Goal: Task Accomplishment & Management: Complete application form

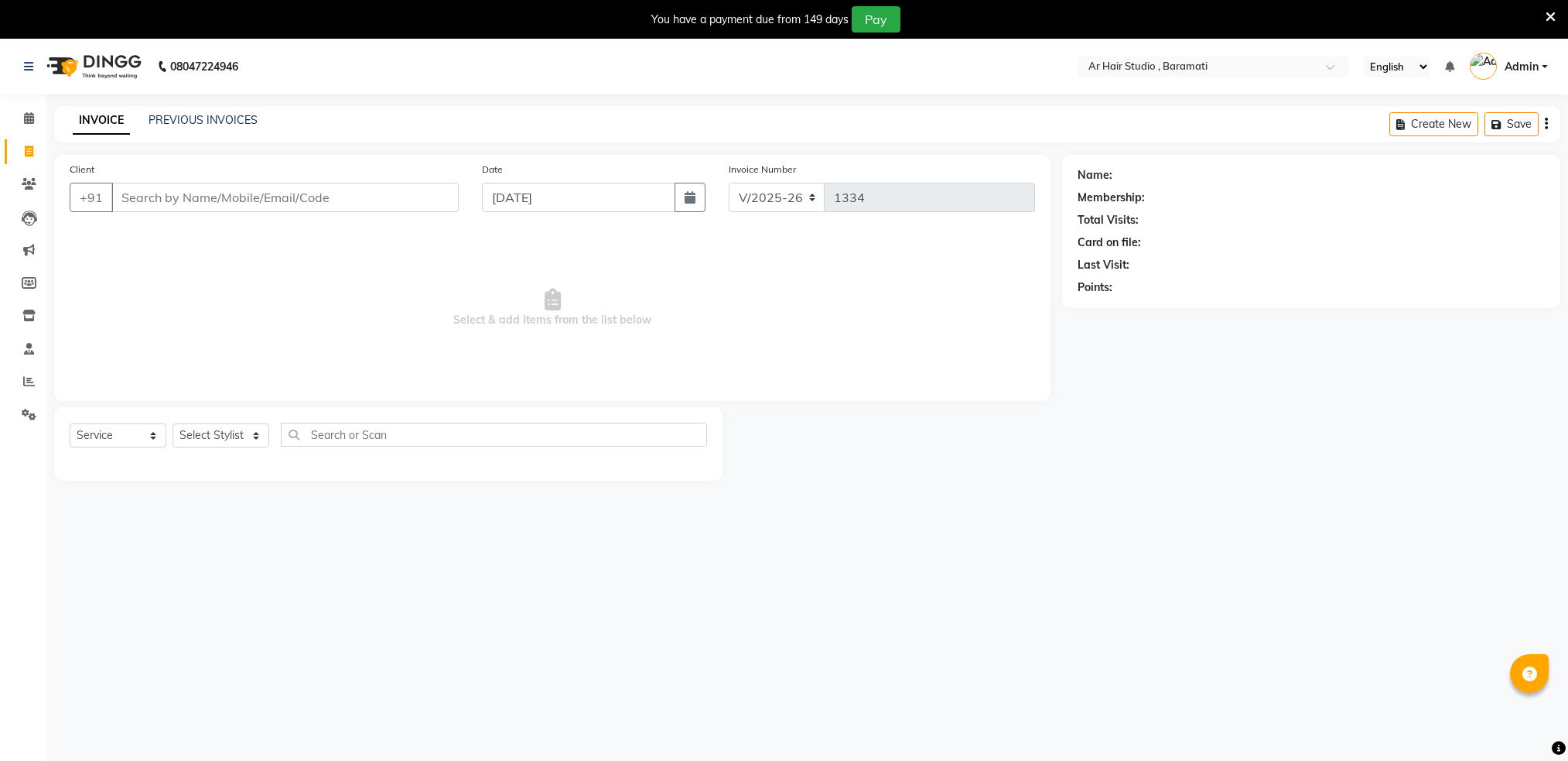
select select "672"
select select "service"
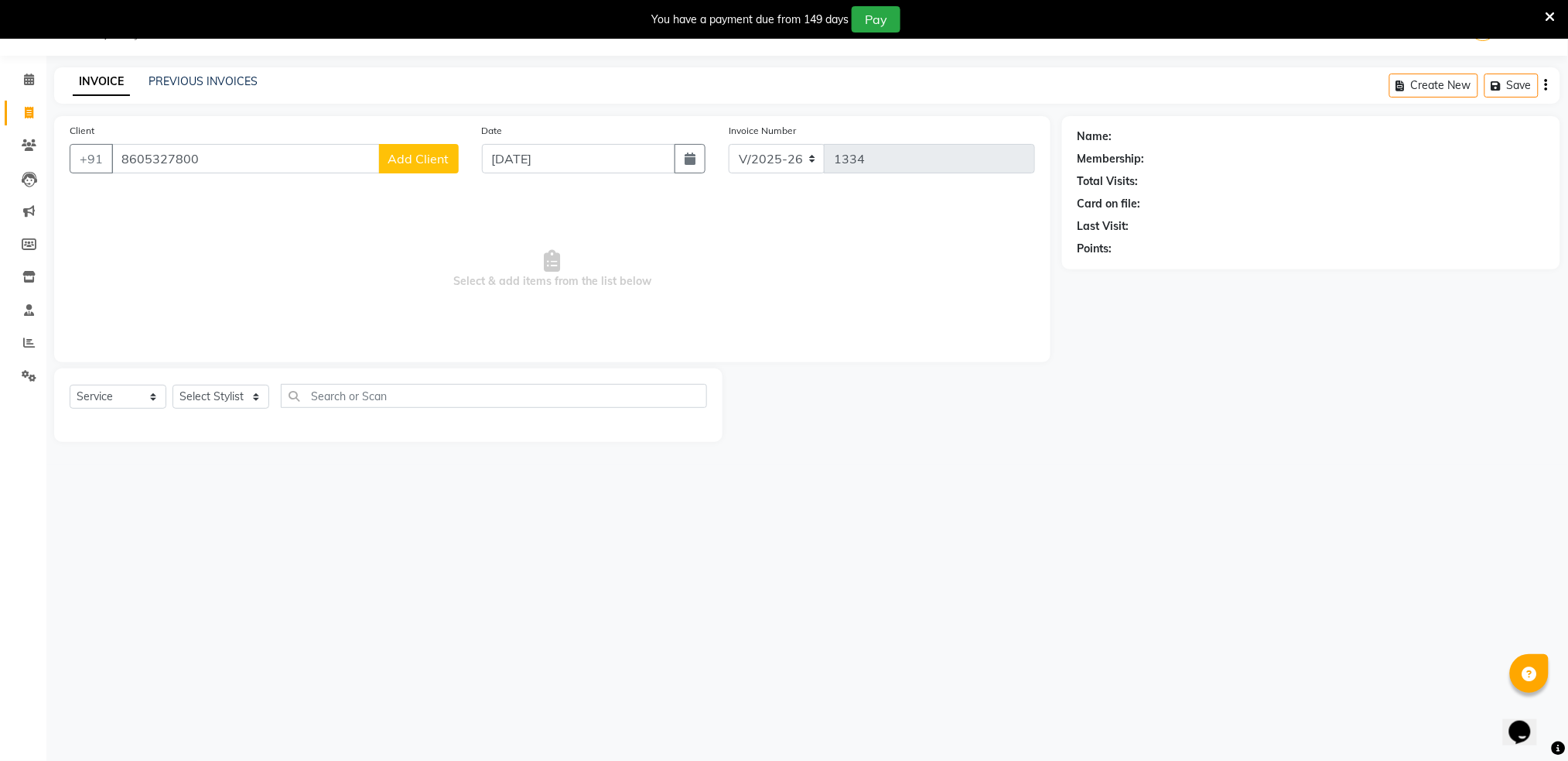
type input "8605327800"
click at [421, 162] on span "Add Client" at bounding box center [418, 158] width 61 height 16
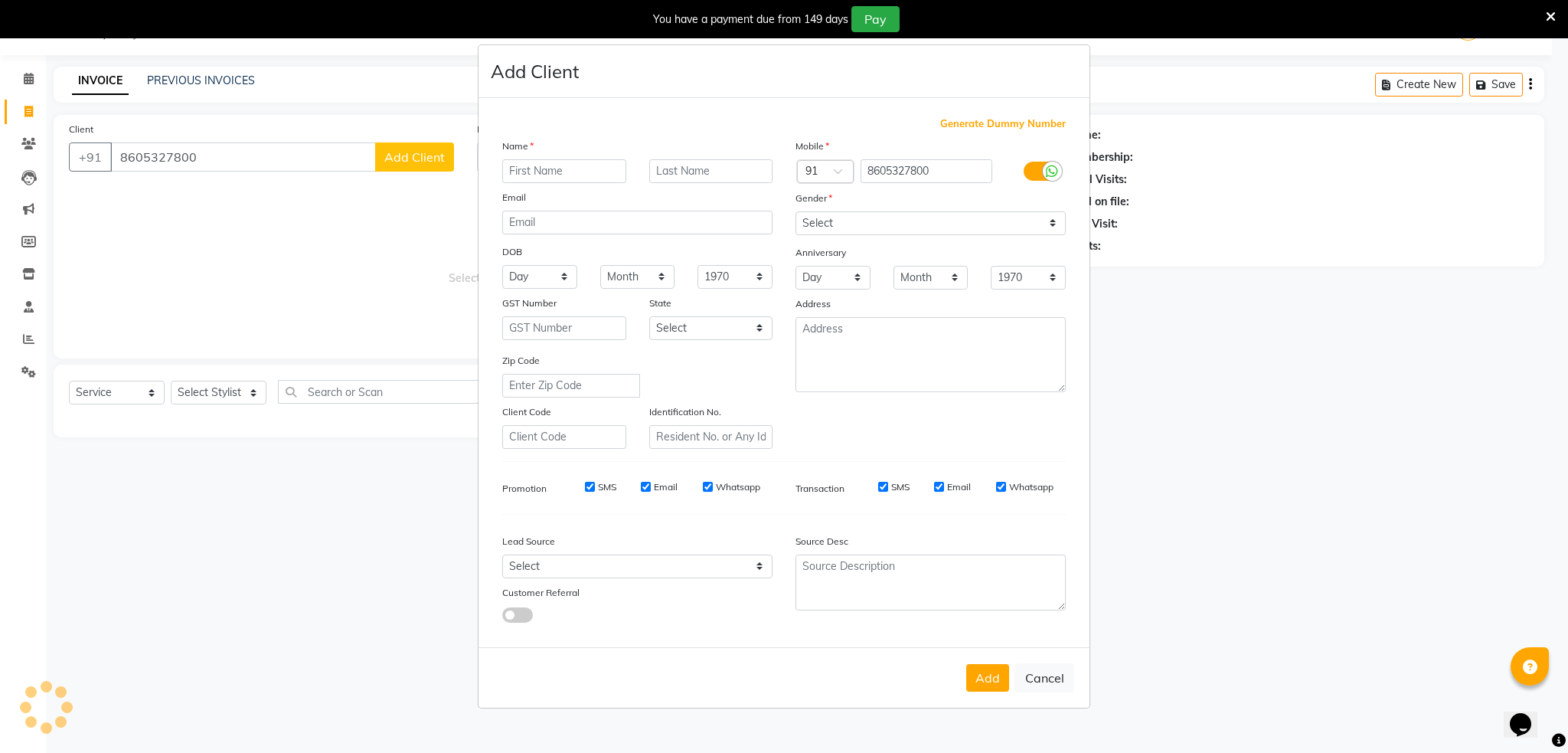
click at [549, 168] on input "text" at bounding box center [564, 171] width 124 height 24
type input "[PERSON_NAME]"
click at [680, 178] on input "text" at bounding box center [711, 171] width 124 height 24
type input "sul"
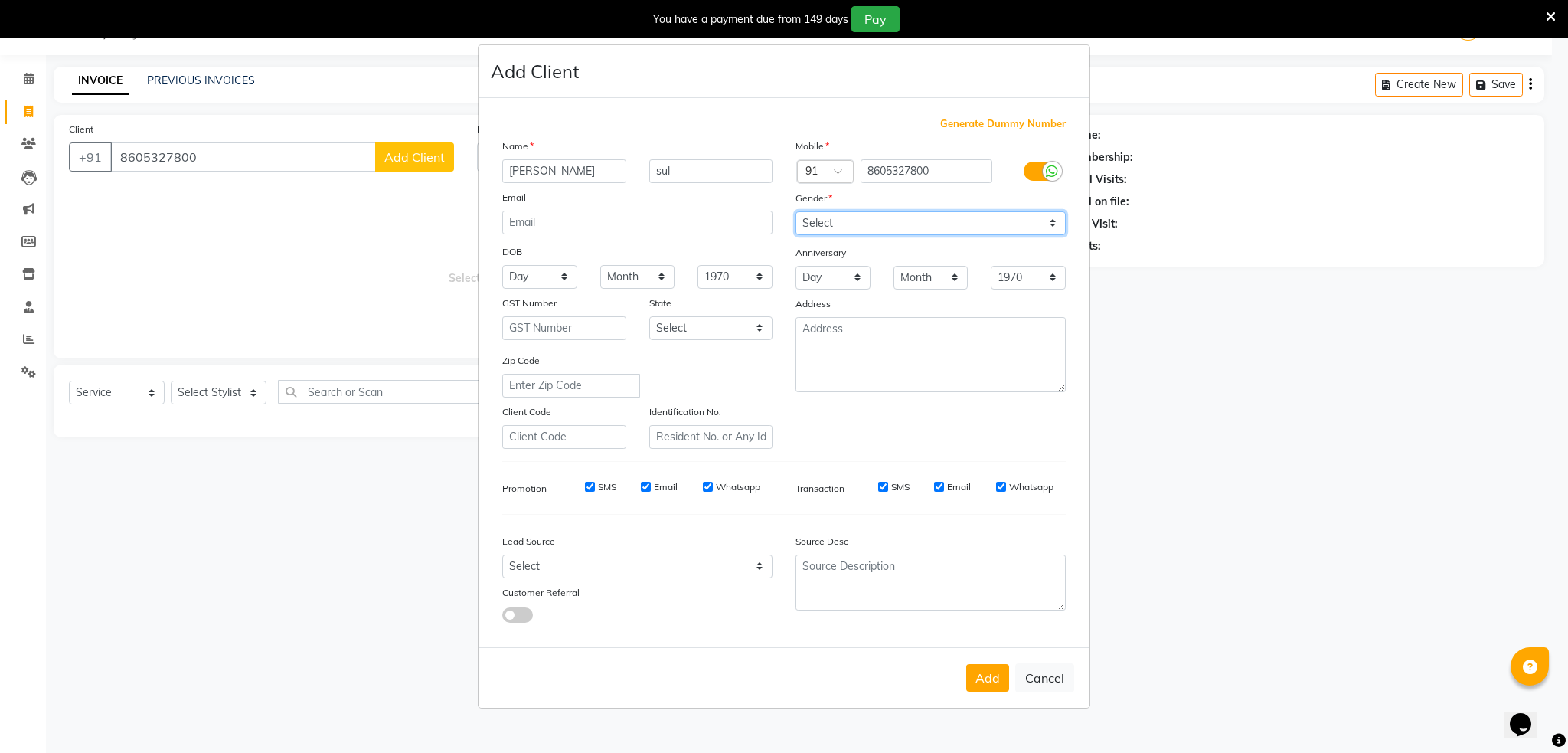
click at [912, 222] on select "Select [DEMOGRAPHIC_DATA] [DEMOGRAPHIC_DATA] Other Prefer Not To Say" at bounding box center [931, 223] width 271 height 24
select select "[DEMOGRAPHIC_DATA]"
click at [795, 212] on select "Select [DEMOGRAPHIC_DATA] [DEMOGRAPHIC_DATA] Other Prefer Not To Say" at bounding box center [931, 223] width 271 height 24
click at [997, 675] on button "Add" at bounding box center [987, 678] width 43 height 27
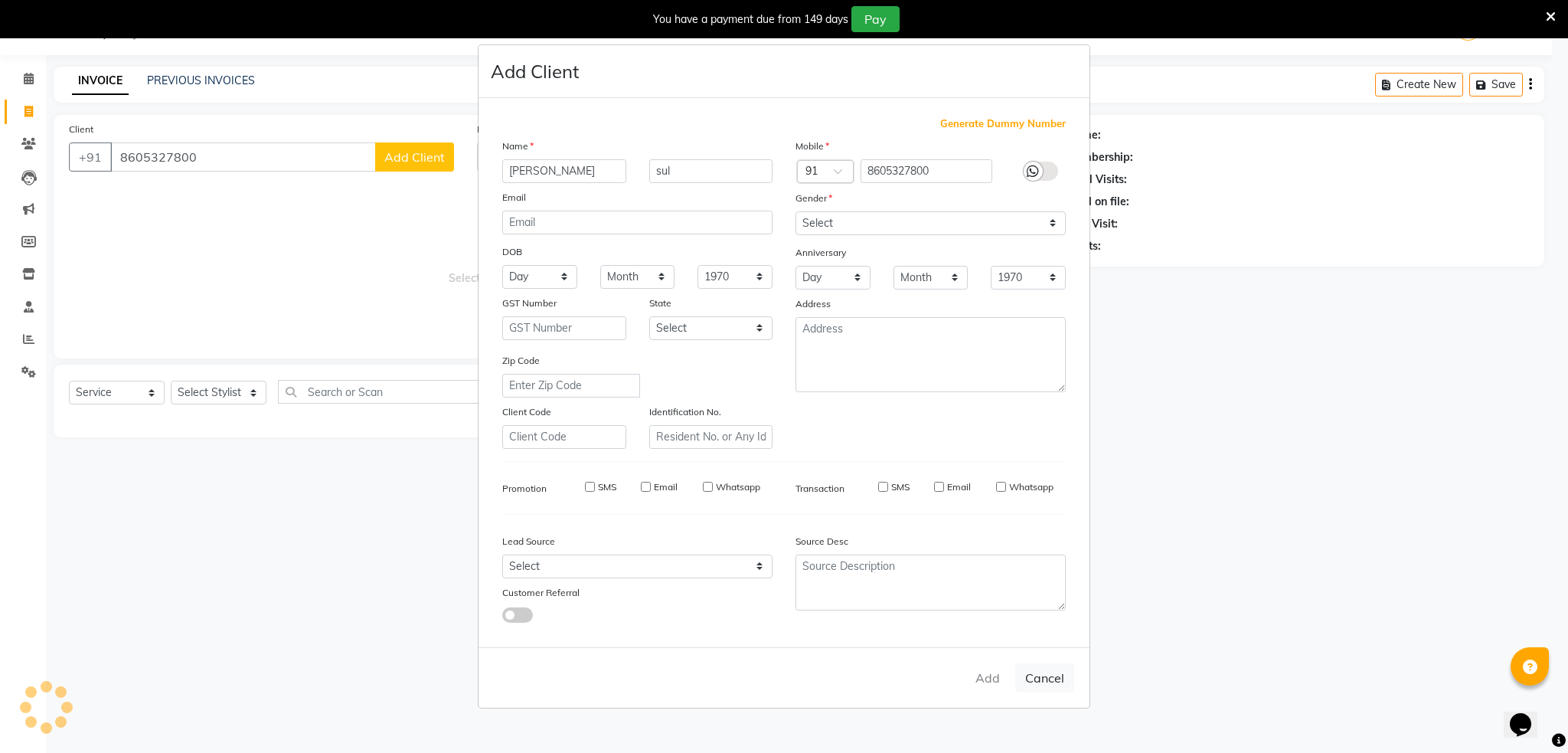
select select
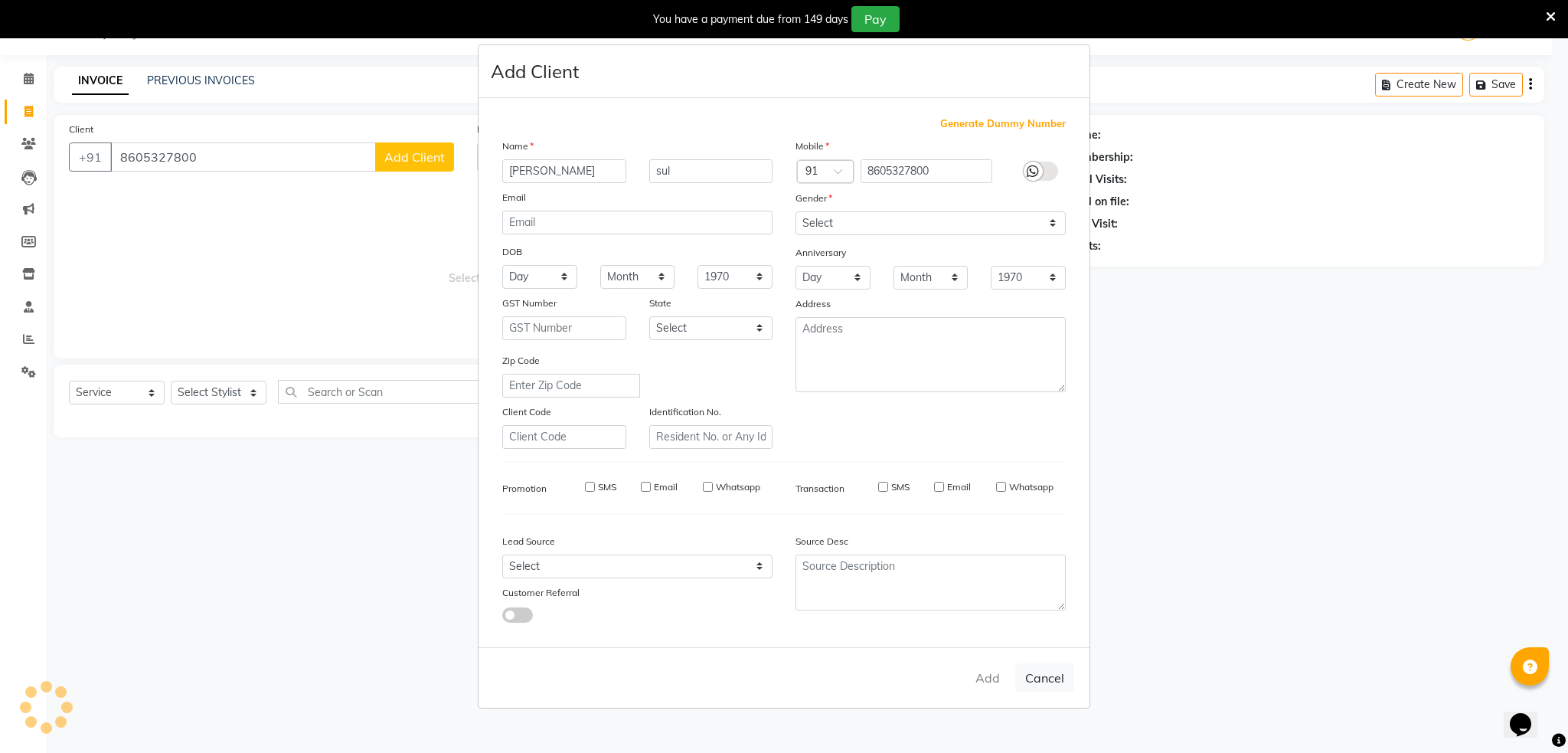
select select
checkbox input "false"
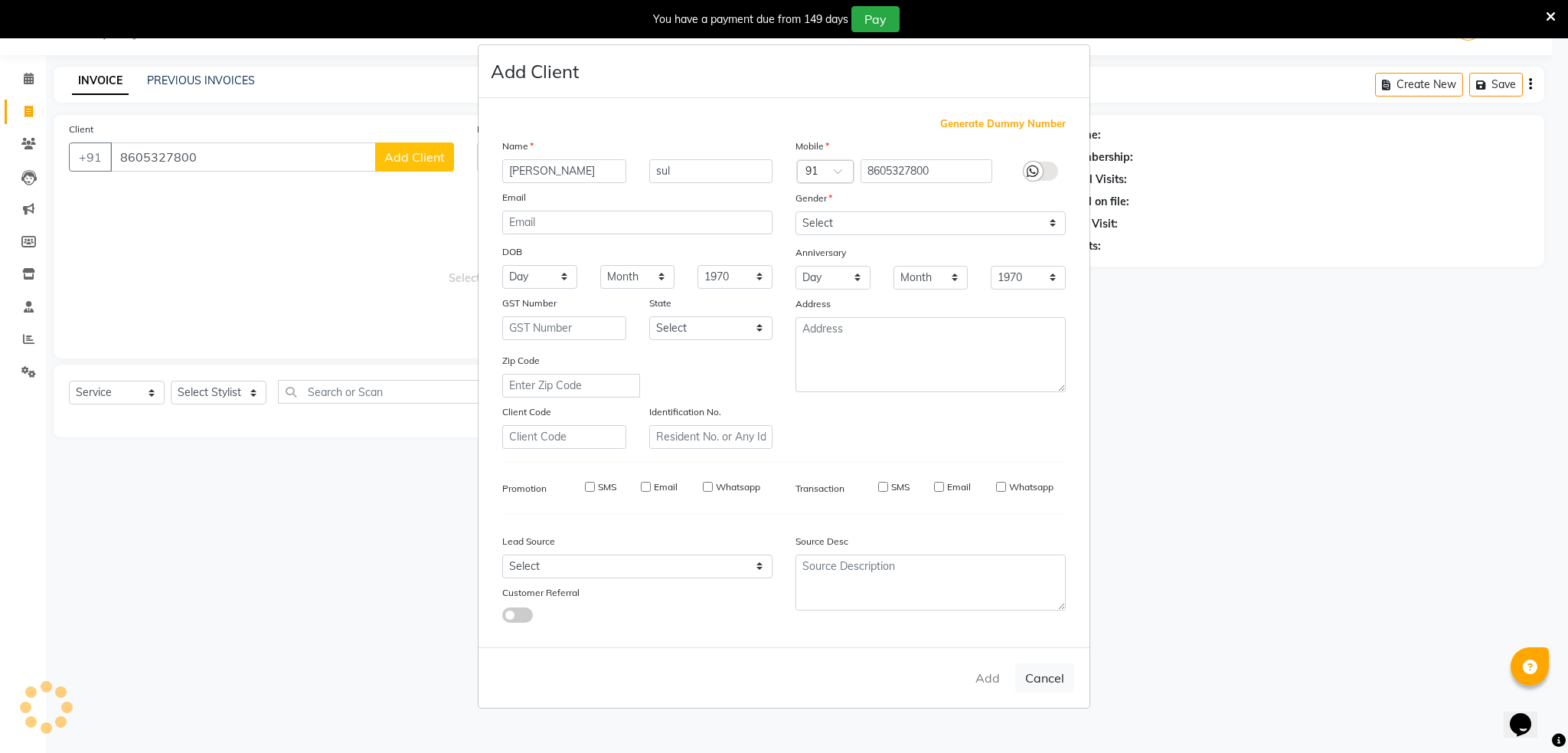
checkbox input "false"
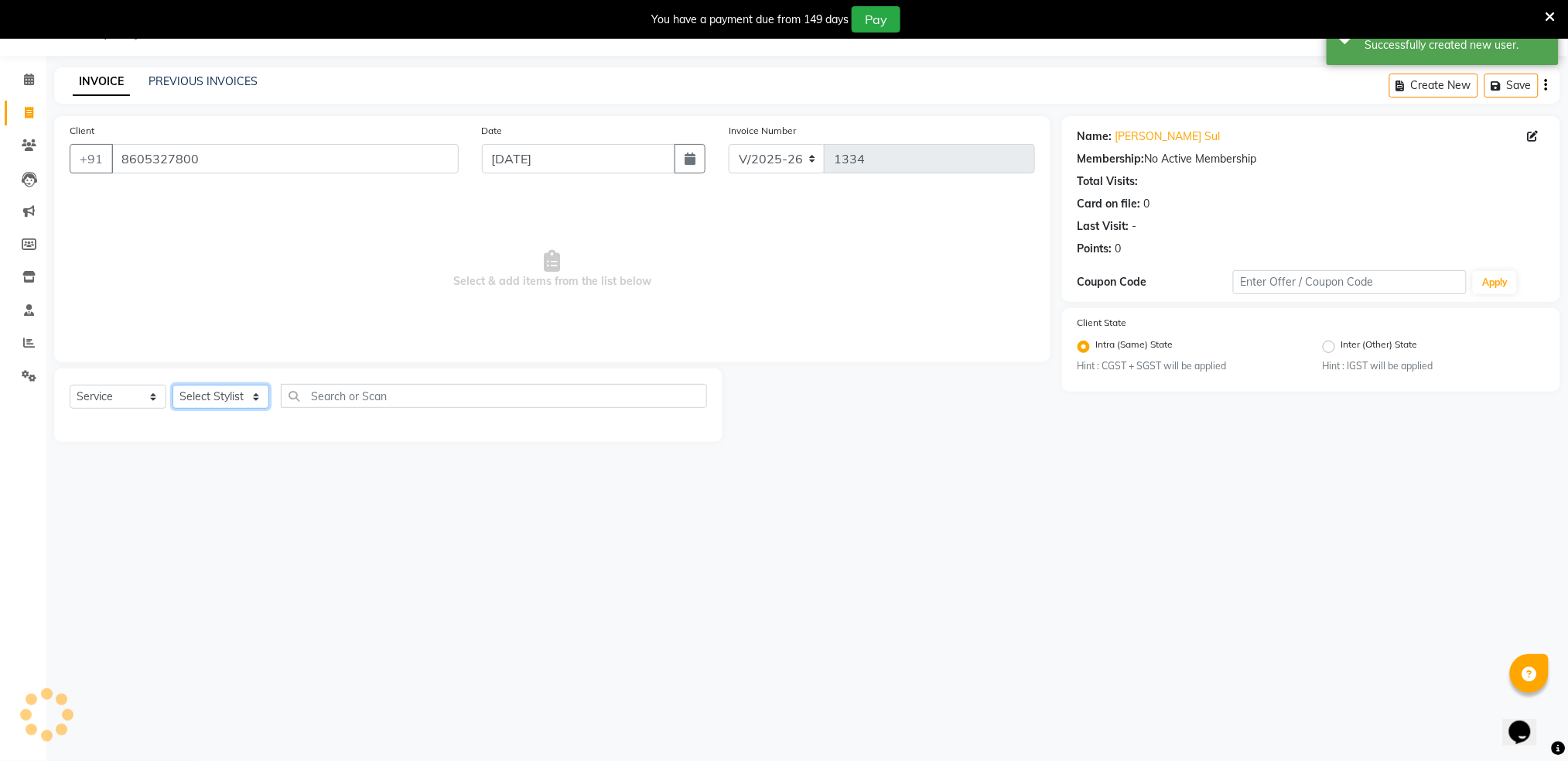
click at [215, 395] on select "Select Stylist Akshay shree [PERSON_NAME]" at bounding box center [220, 397] width 96 height 24
click at [250, 406] on select "Select Stylist Akshay shree [PERSON_NAME]" at bounding box center [220, 397] width 96 height 24
select select "79676"
click at [172, 385] on select "Select Stylist Akshay shree [PERSON_NAME]" at bounding box center [220, 397] width 96 height 24
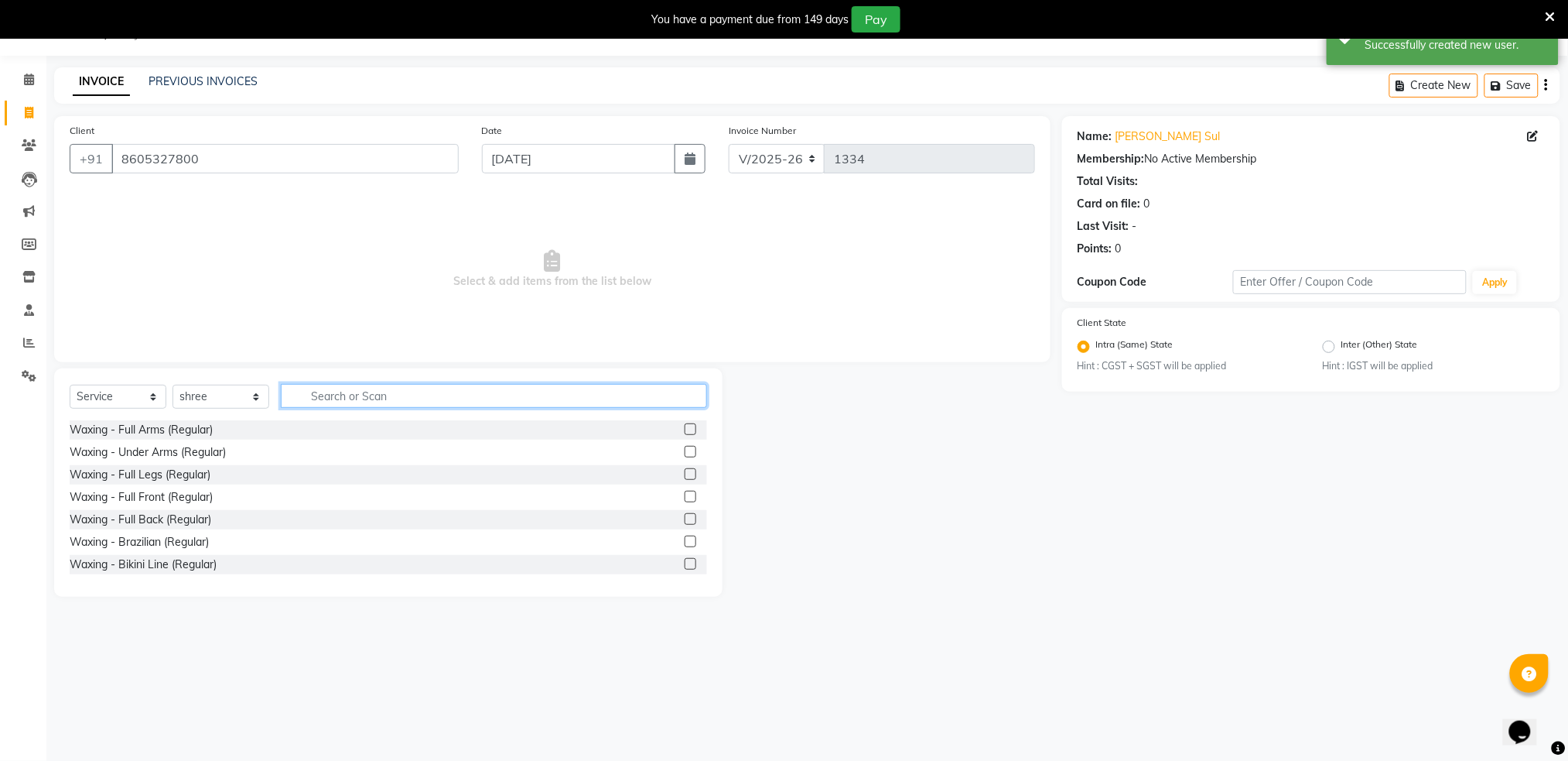
click at [342, 393] on input "text" at bounding box center [494, 396] width 427 height 24
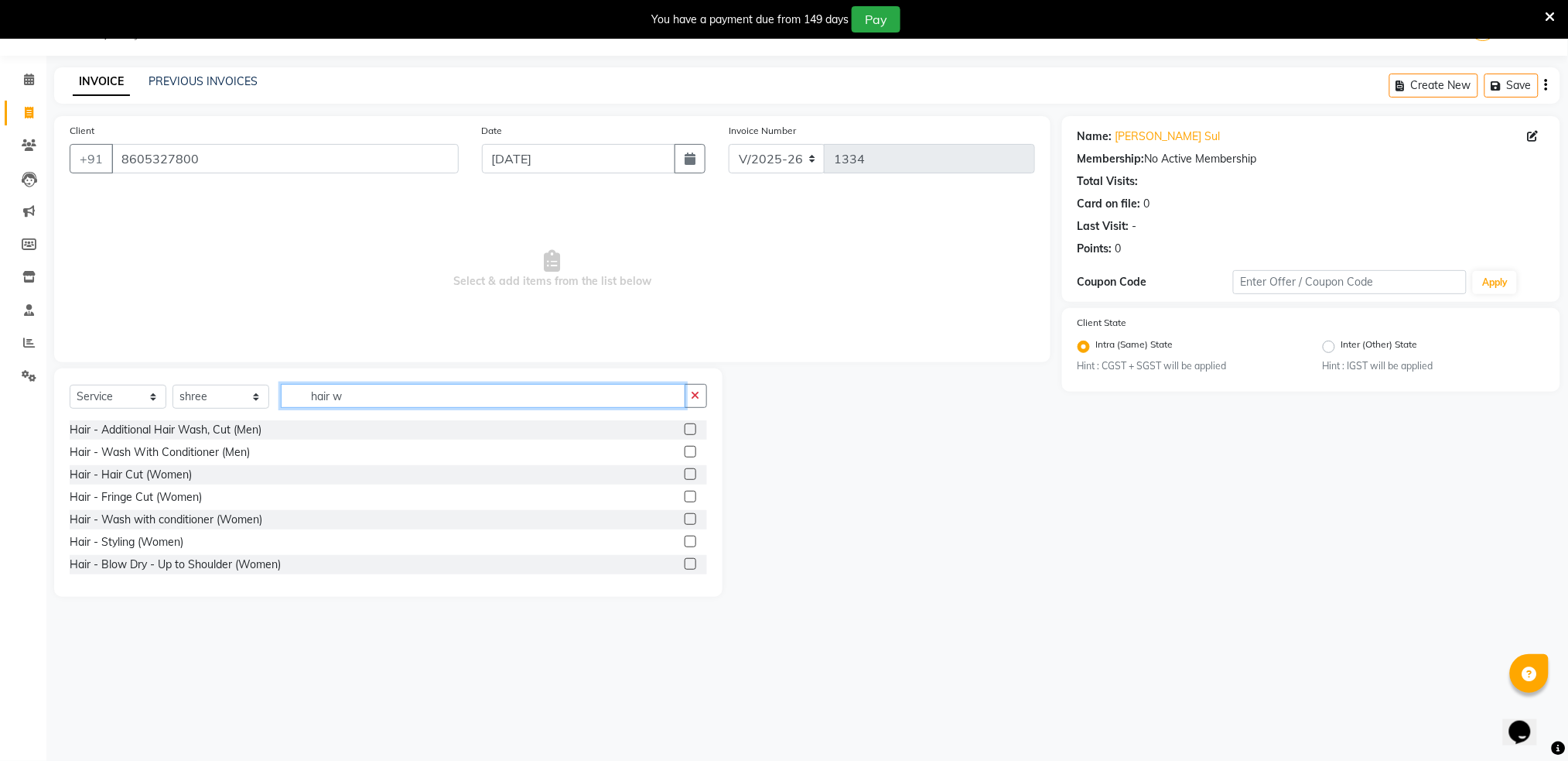
type input "hair w"
click at [684, 472] on label at bounding box center [690, 474] width 12 height 12
click at [684, 472] on input "checkbox" at bounding box center [689, 475] width 10 height 10
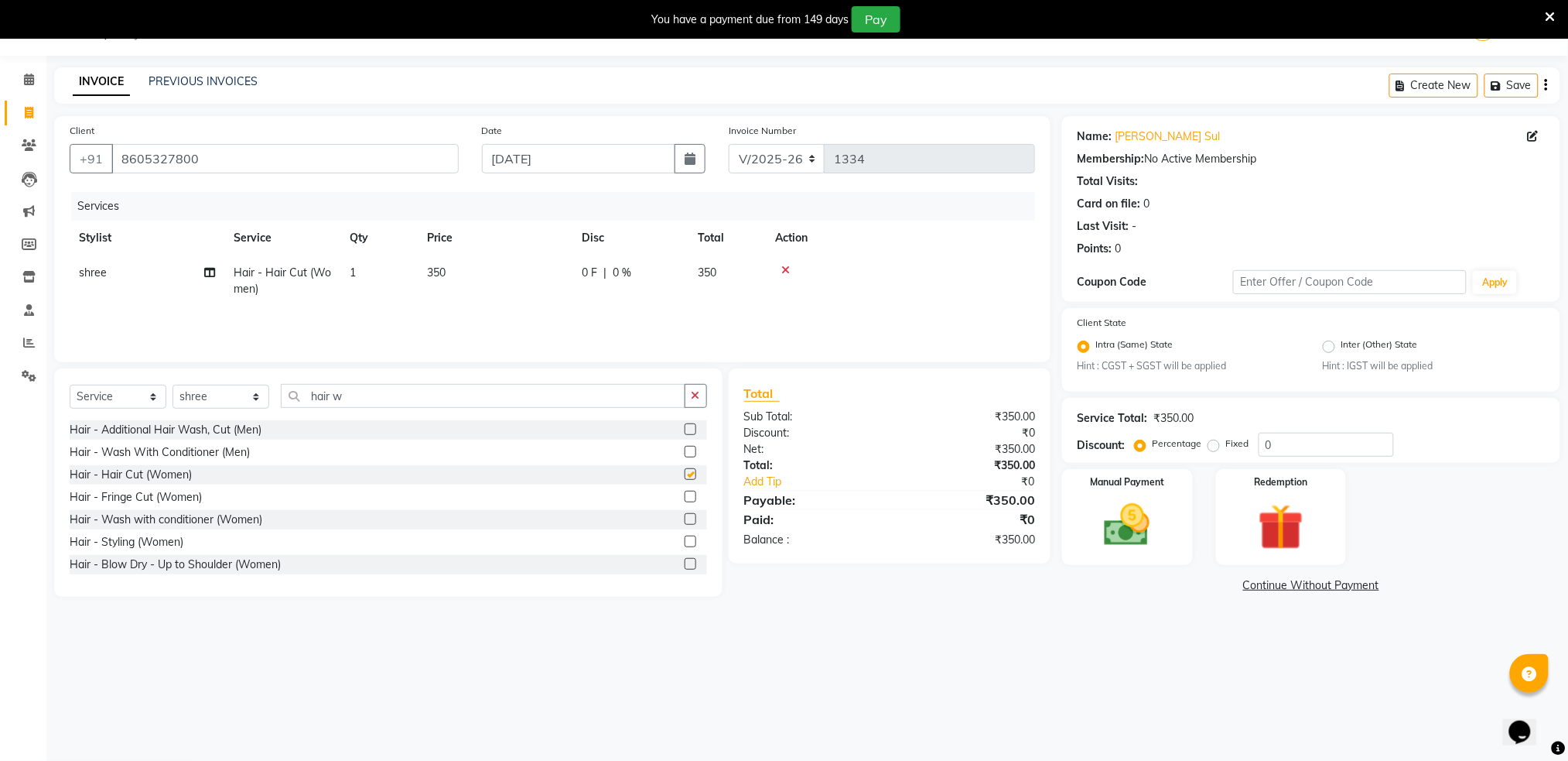
checkbox input "false"
click at [365, 390] on input "hair w" at bounding box center [483, 396] width 405 height 24
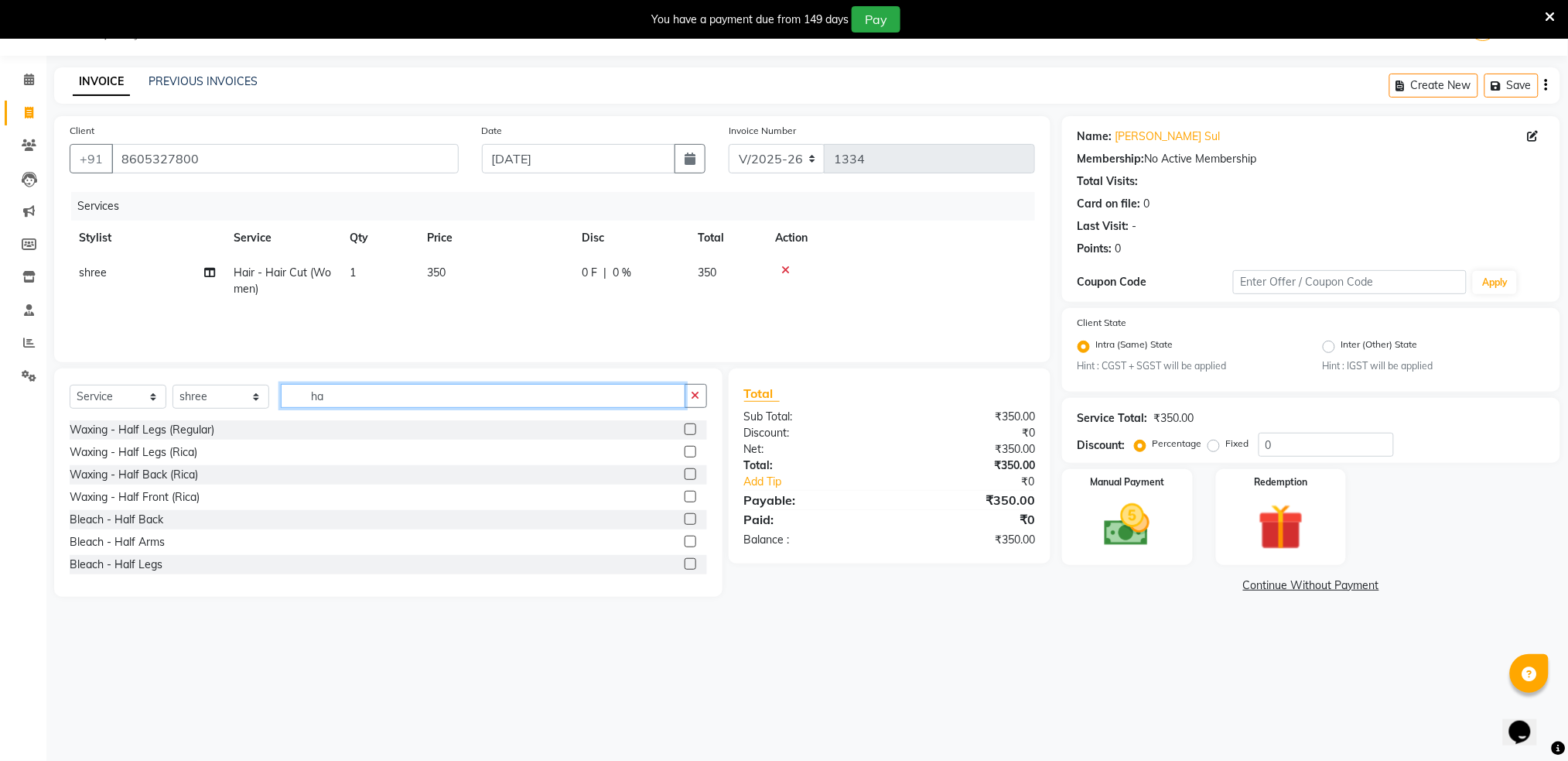
type input "h"
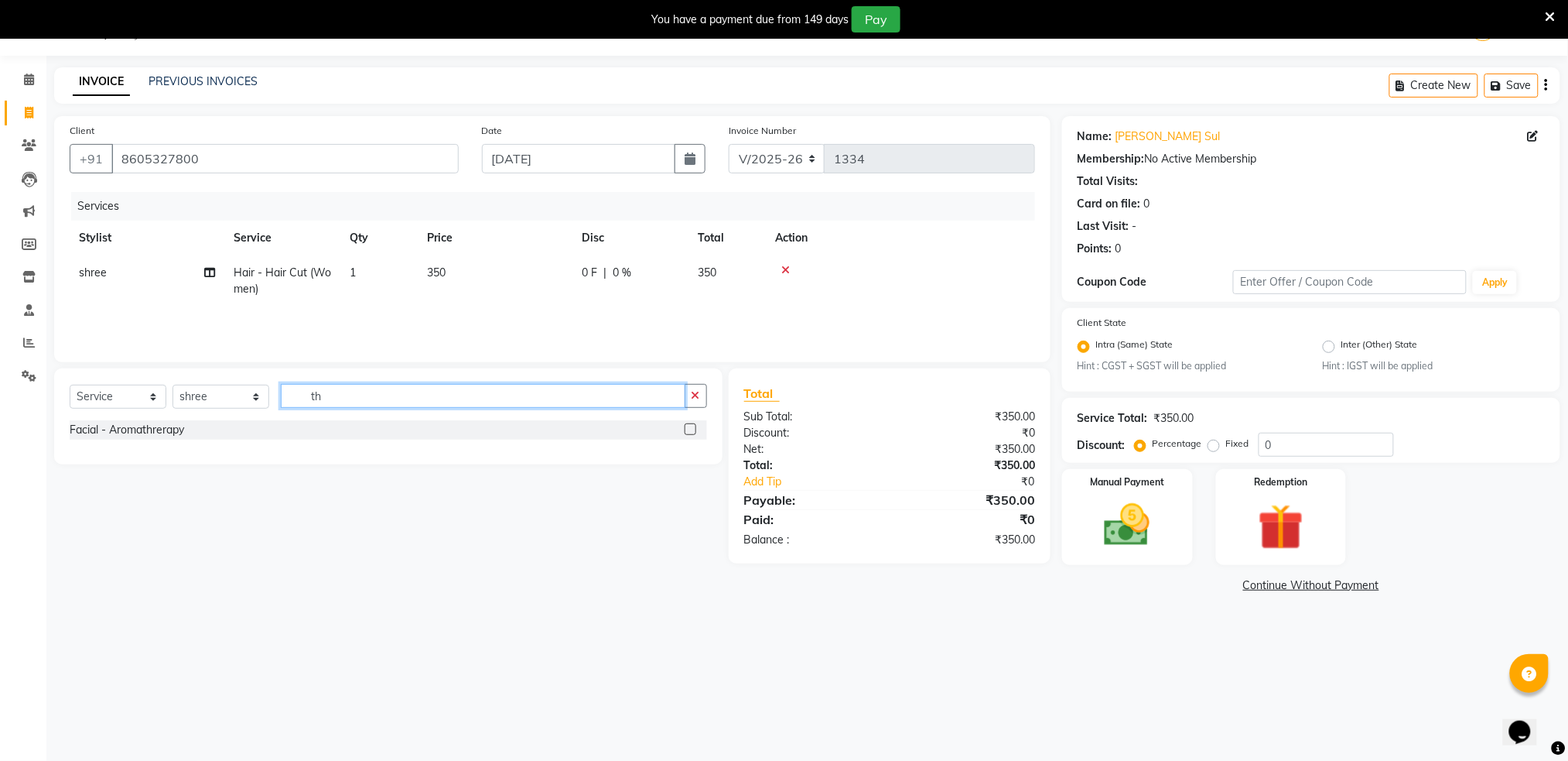
type input "t"
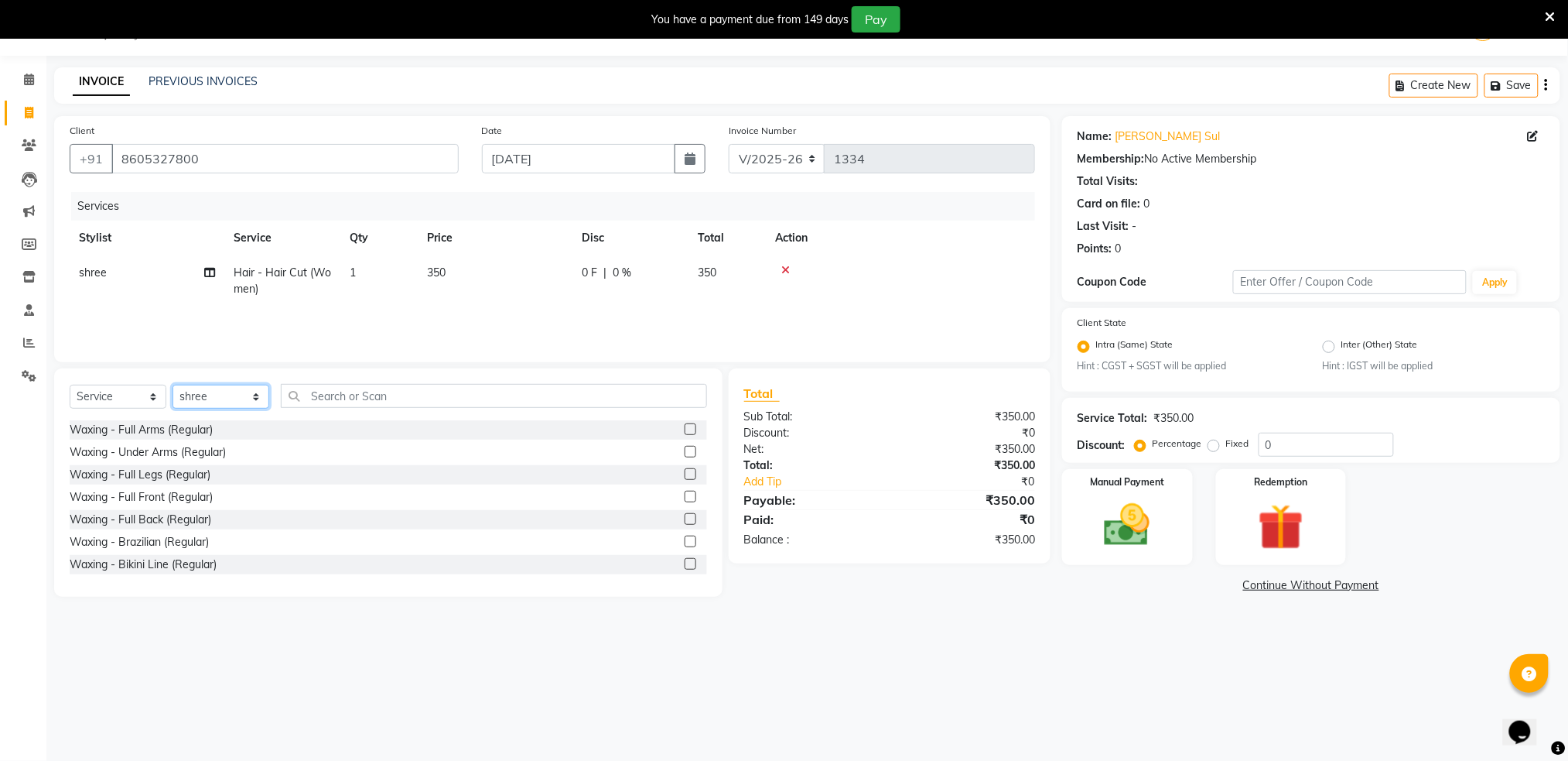
click at [209, 401] on select "Select Stylist Akshay shree [PERSON_NAME]" at bounding box center [220, 397] width 96 height 24
select select "89943"
click at [172, 385] on select "Select Stylist Akshay shree [PERSON_NAME]" at bounding box center [220, 397] width 96 height 24
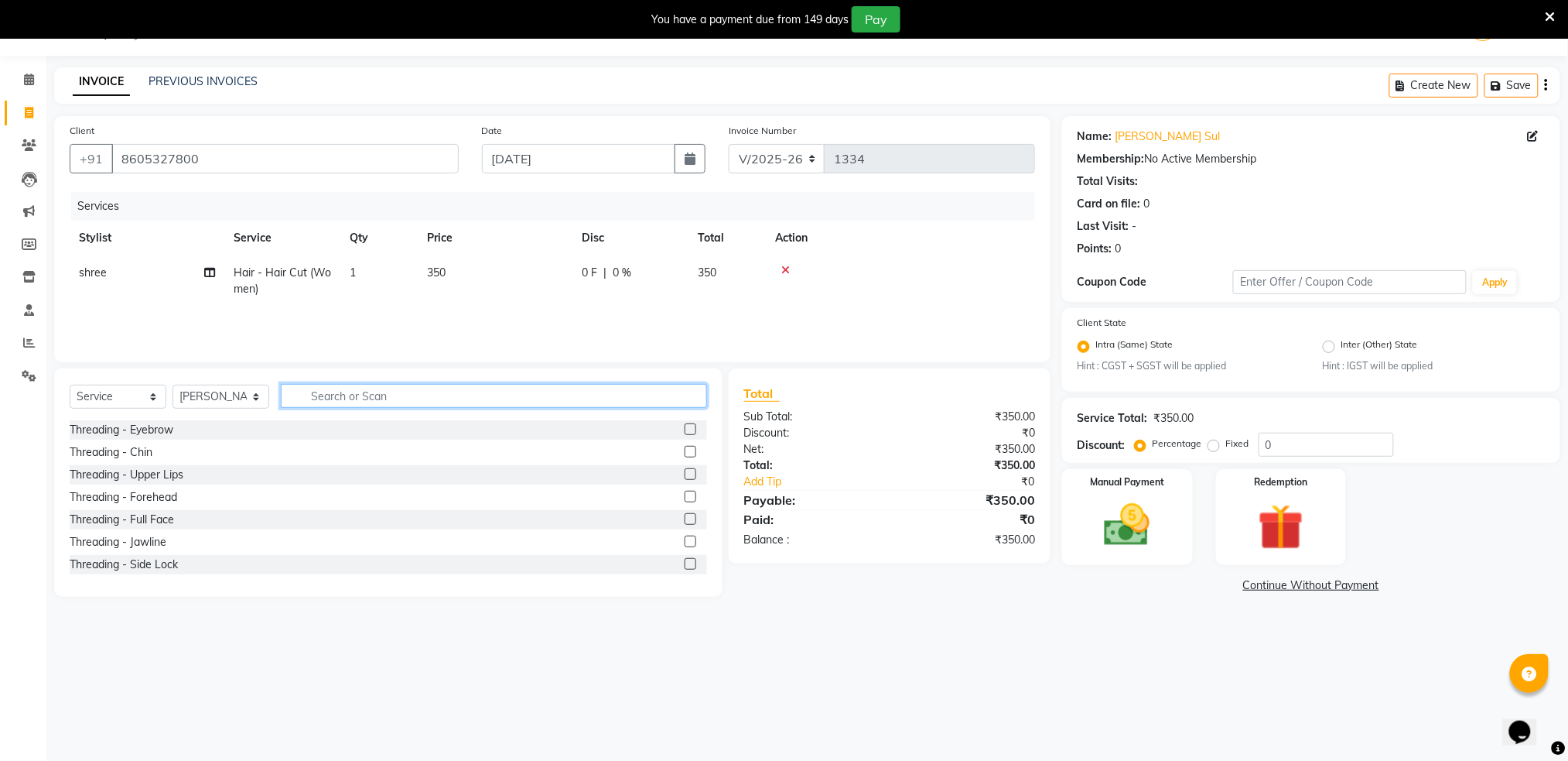
click at [337, 391] on input "text" at bounding box center [494, 396] width 427 height 24
click at [684, 425] on label at bounding box center [690, 429] width 12 height 12
click at [684, 425] on input "checkbox" at bounding box center [689, 430] width 10 height 10
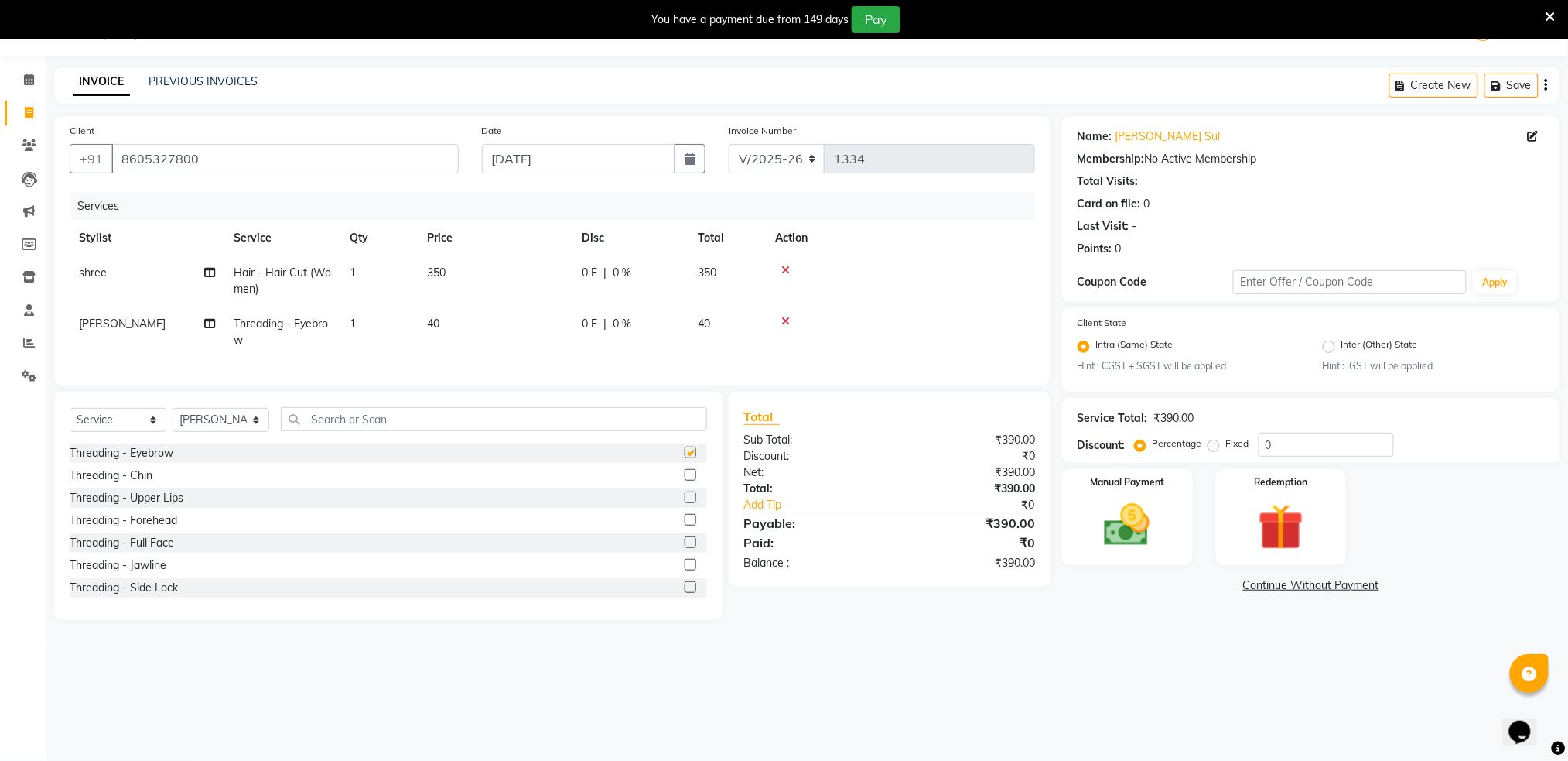
checkbox input "false"
click at [707, 323] on span "40" at bounding box center [703, 323] width 12 height 14
select select "89943"
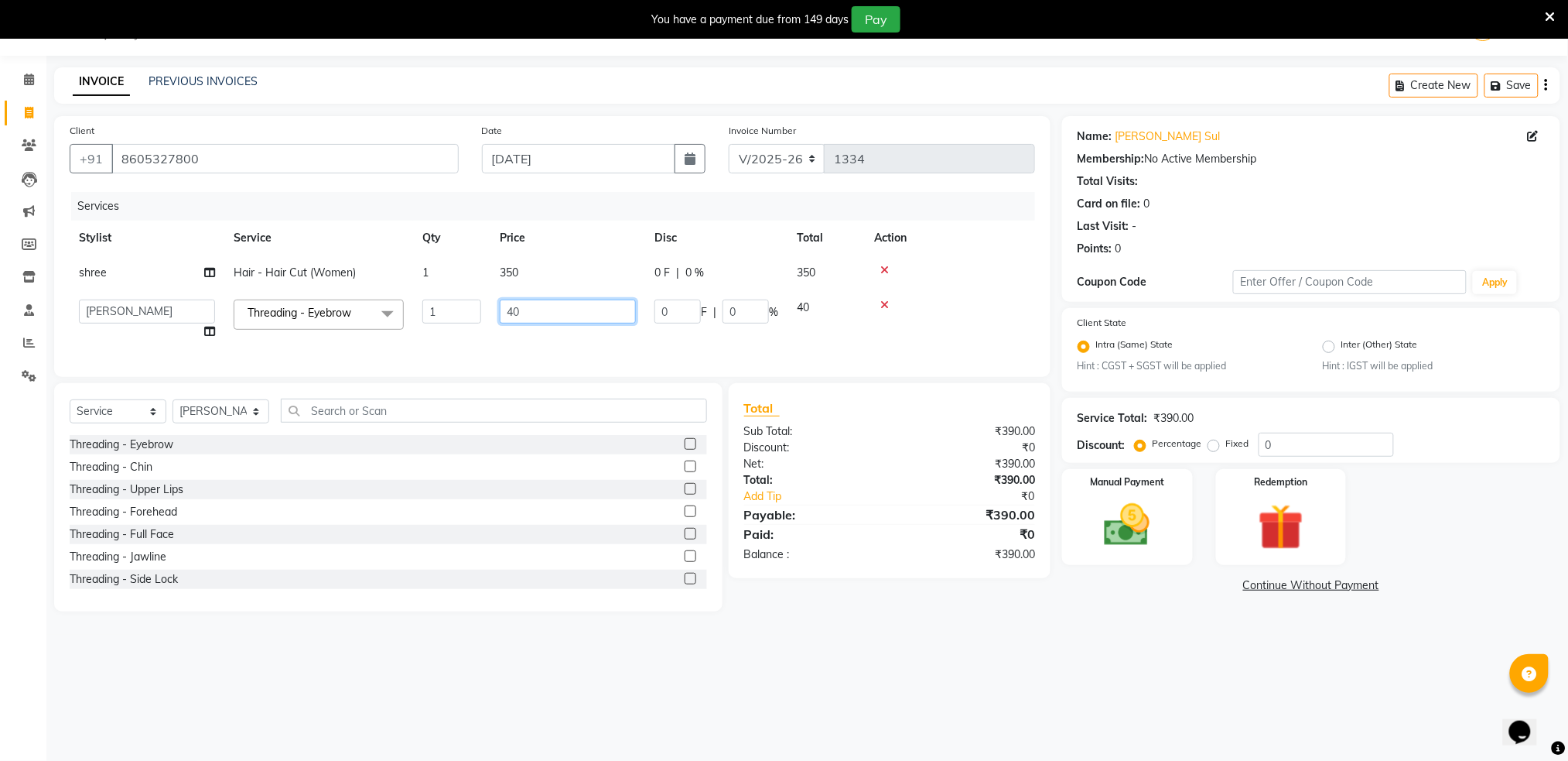
click at [617, 303] on input "40" at bounding box center [568, 311] width 136 height 24
type input "4"
type input "50"
click at [947, 278] on td at bounding box center [950, 273] width 170 height 35
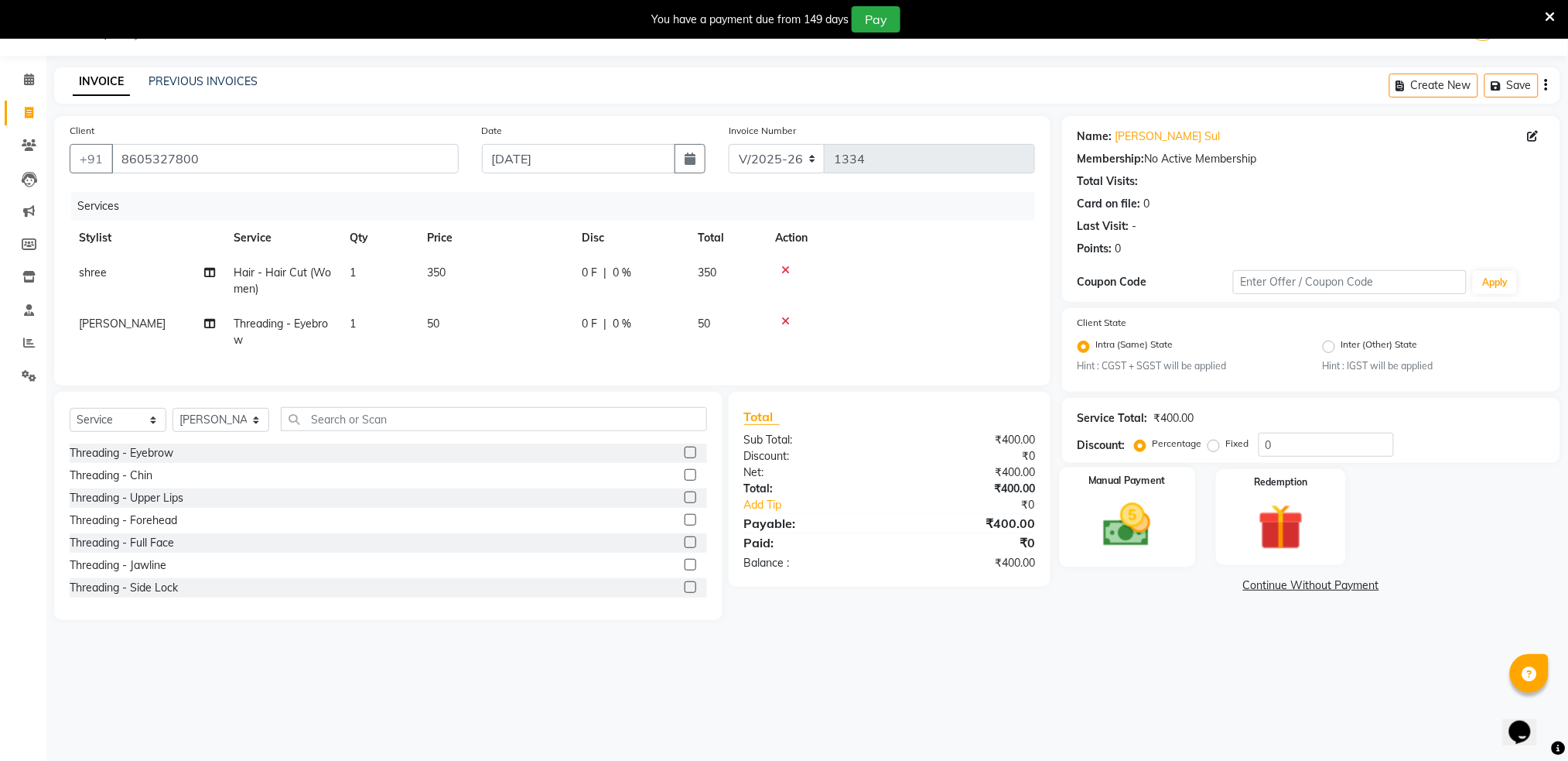
click at [1114, 544] on img at bounding box center [1127, 525] width 77 height 55
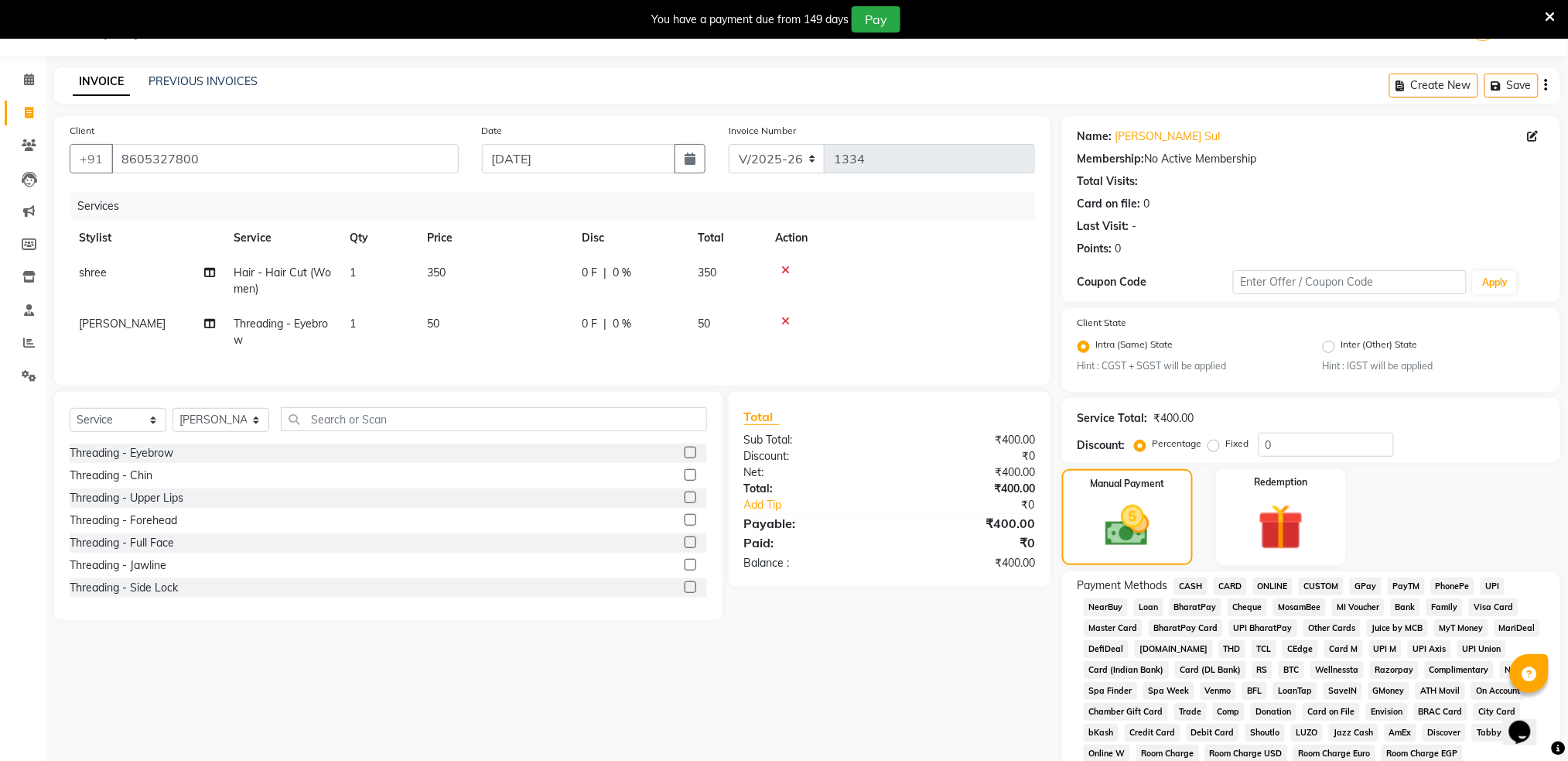
click at [1264, 585] on span "ONLINE" at bounding box center [1273, 586] width 40 height 17
click at [1198, 587] on span "CASH" at bounding box center [1191, 586] width 33 height 17
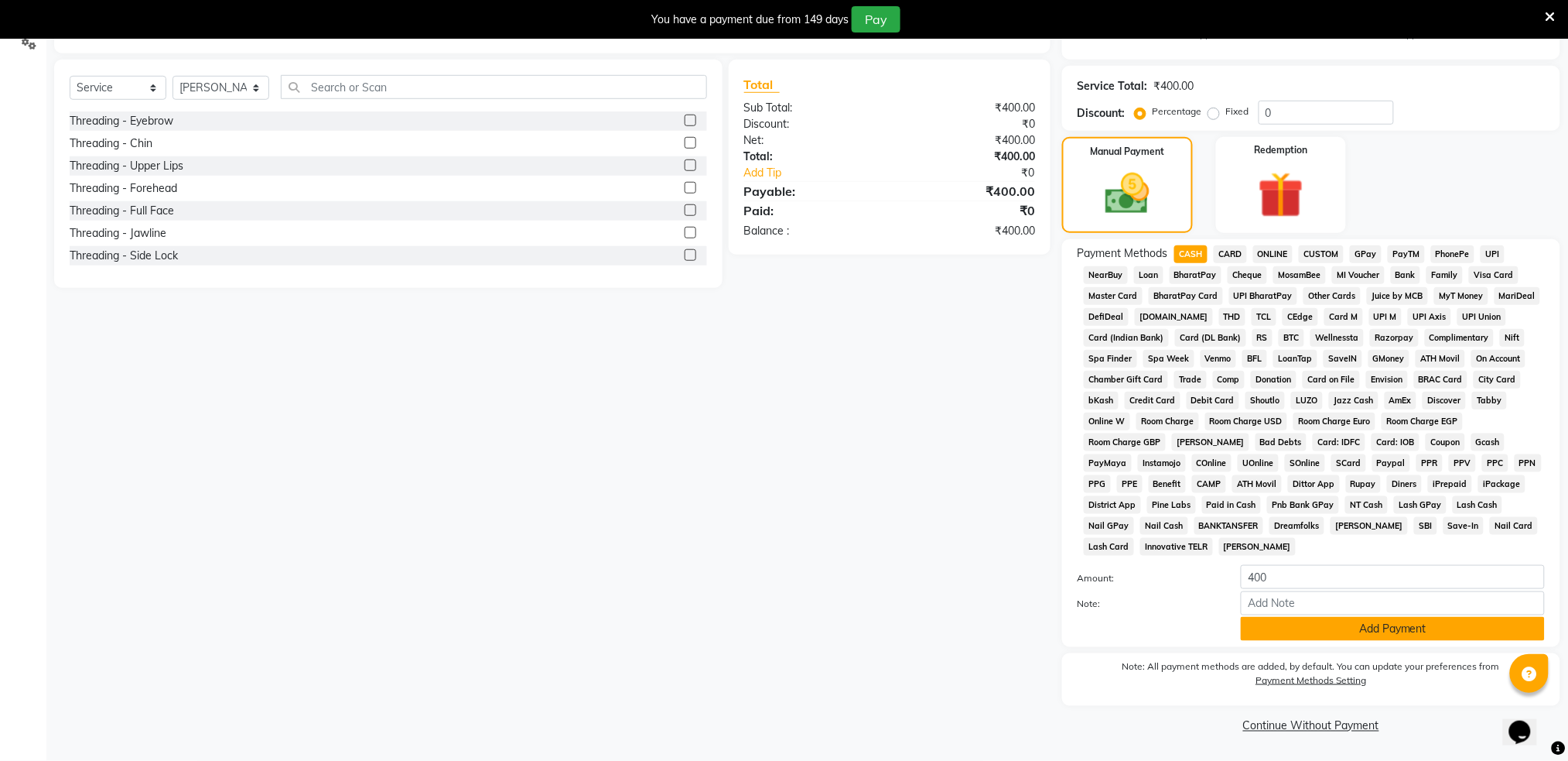
click at [1352, 631] on button "Add Payment" at bounding box center [1392, 629] width 304 height 24
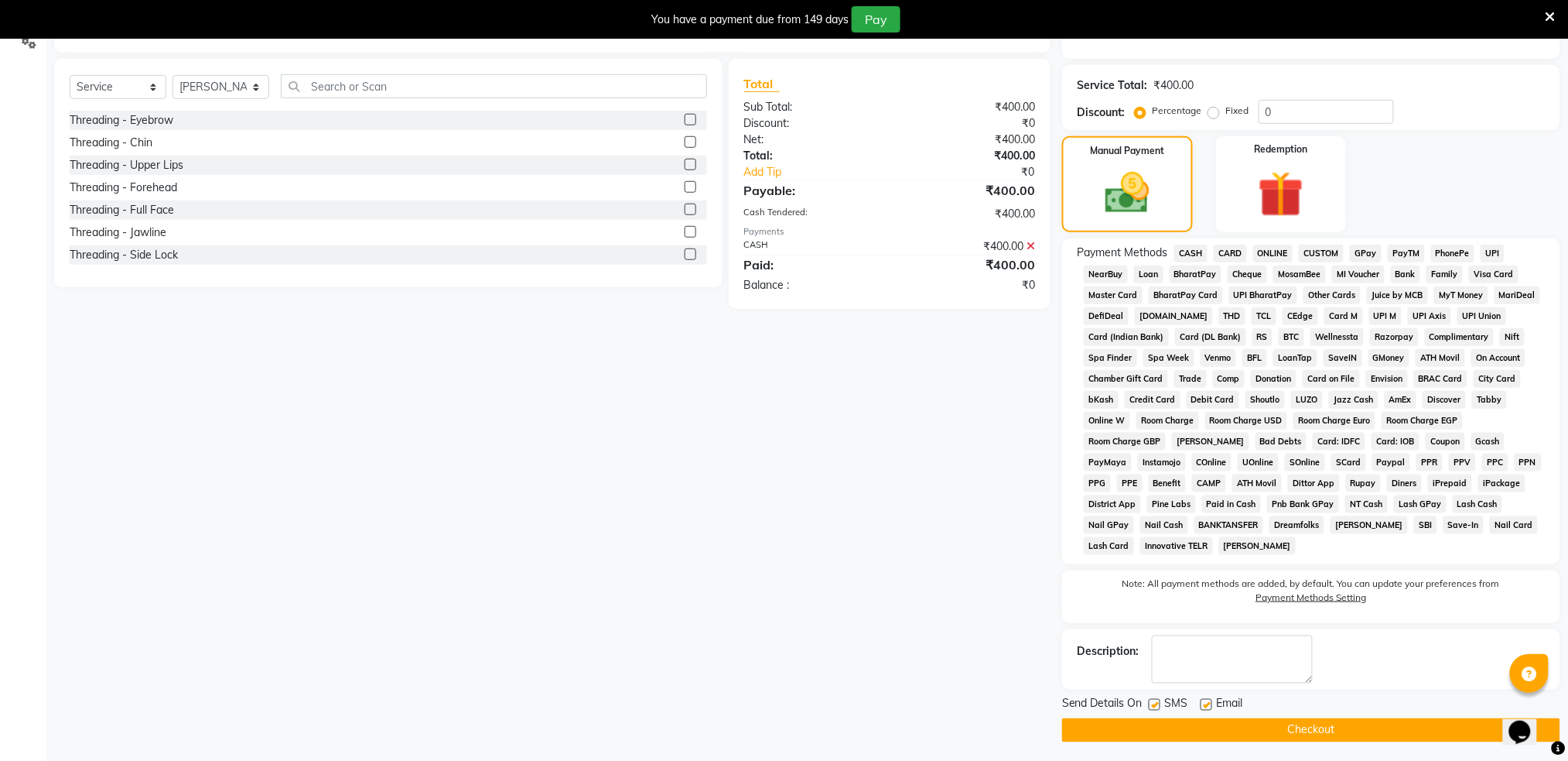
click at [1159, 701] on label at bounding box center [1154, 704] width 12 height 12
click at [1159, 701] on input "checkbox" at bounding box center [1153, 705] width 10 height 10
checkbox input "false"
click at [1195, 727] on button "Checkout" at bounding box center [1310, 730] width 498 height 24
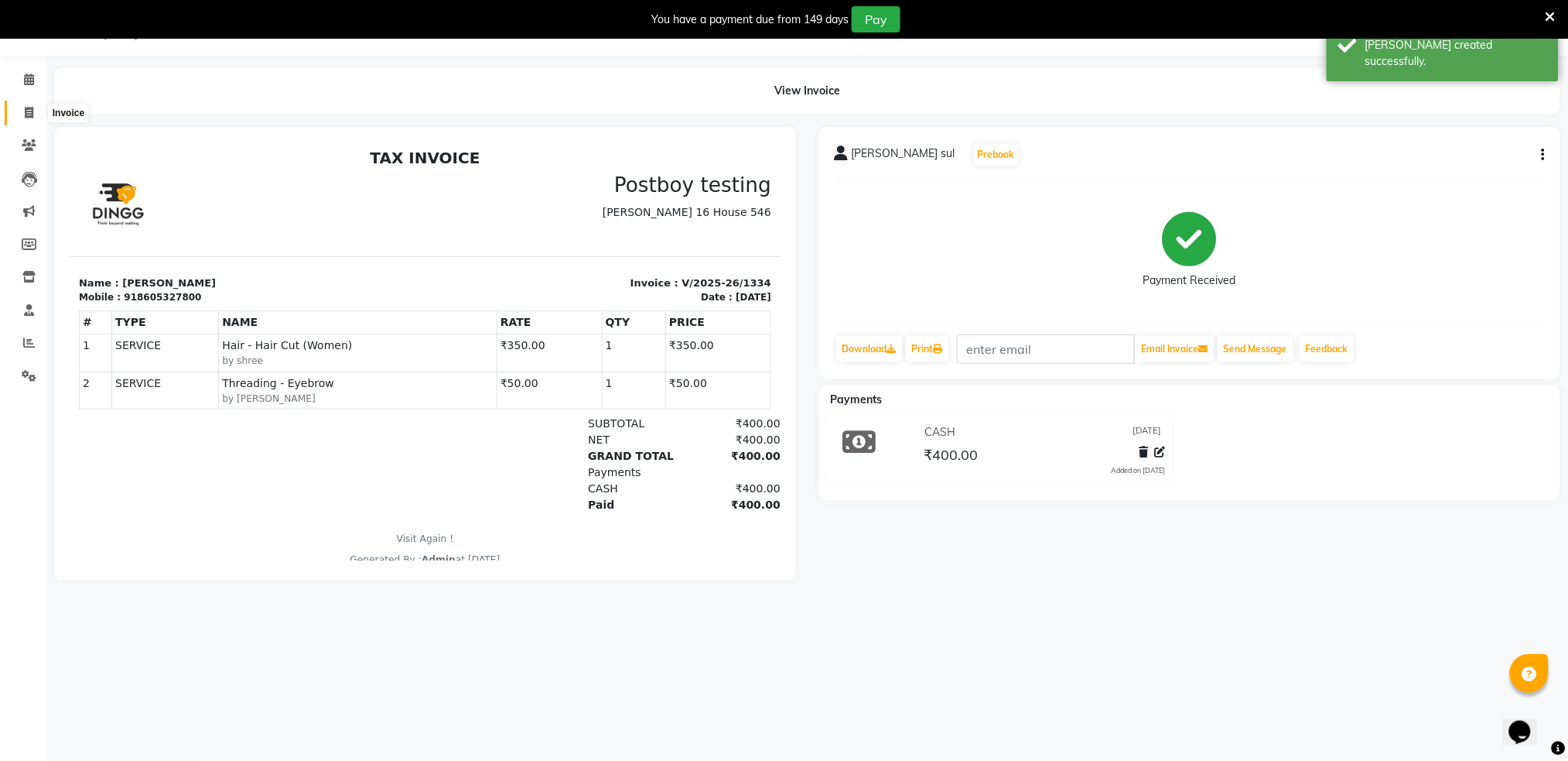
click at [28, 112] on icon at bounding box center [28, 112] width 8 height 12
select select "service"
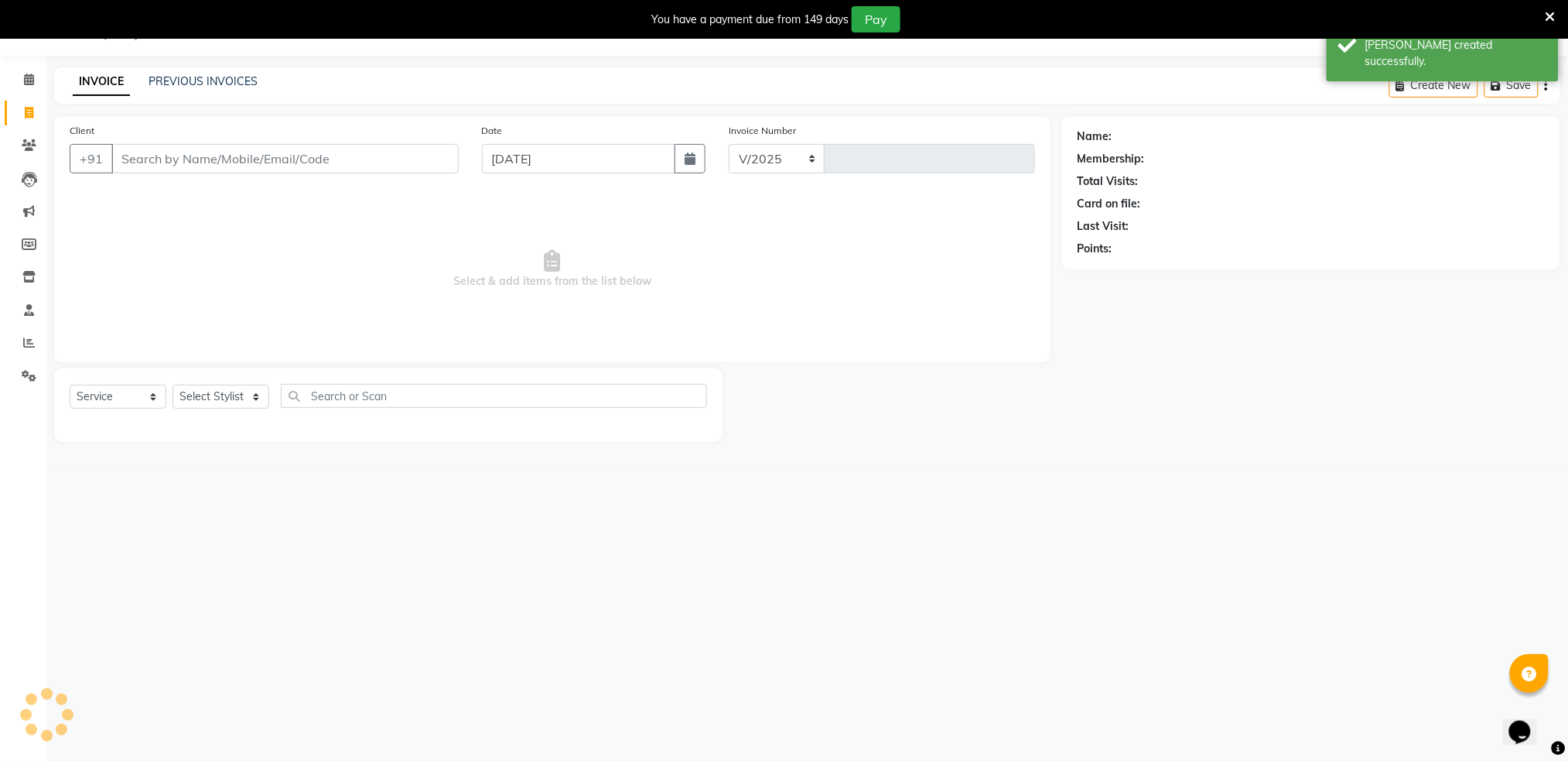
select select "672"
type input "1335"
